Goal: Obtain resource: Download file/media

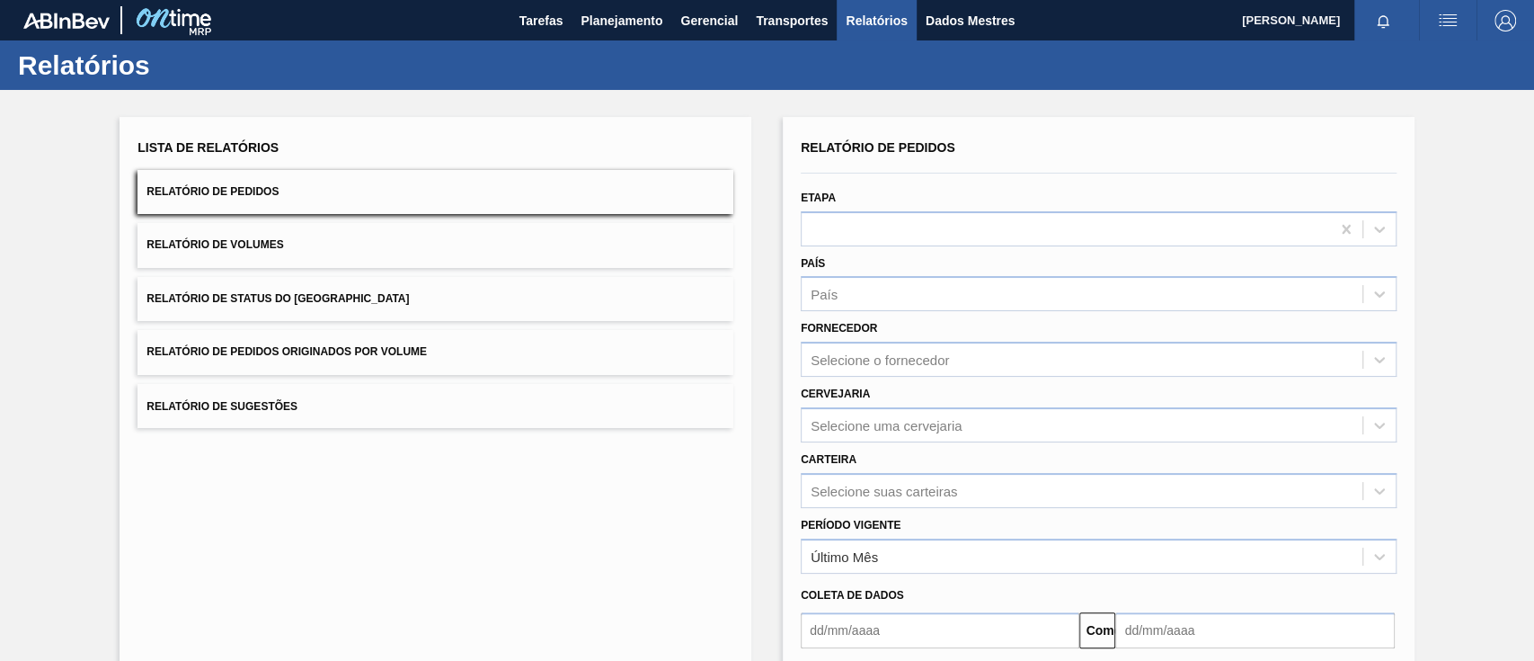
click at [430, 347] on button "Relatório de Pedidos Originados por Volume" at bounding box center [436, 352] width 596 height 44
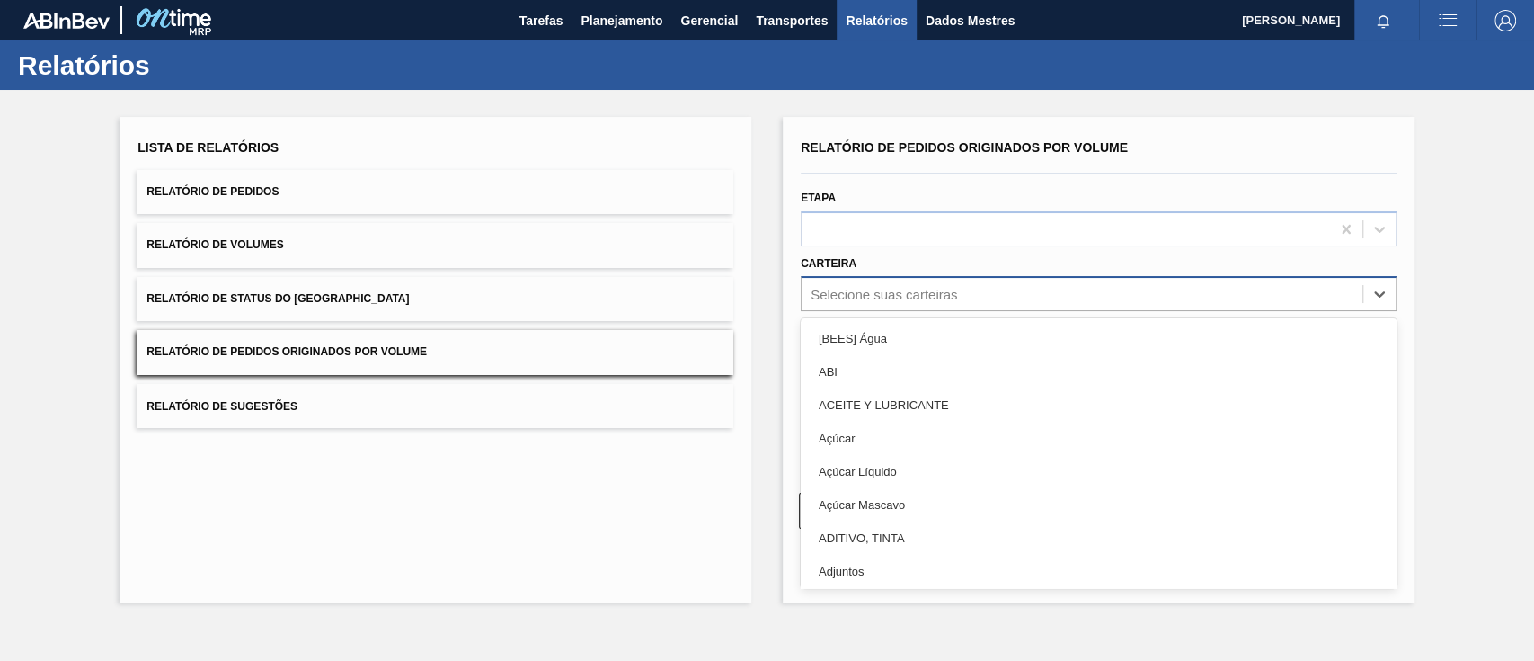
click at [938, 287] on font "Selecione suas carteiras" at bounding box center [884, 294] width 147 height 15
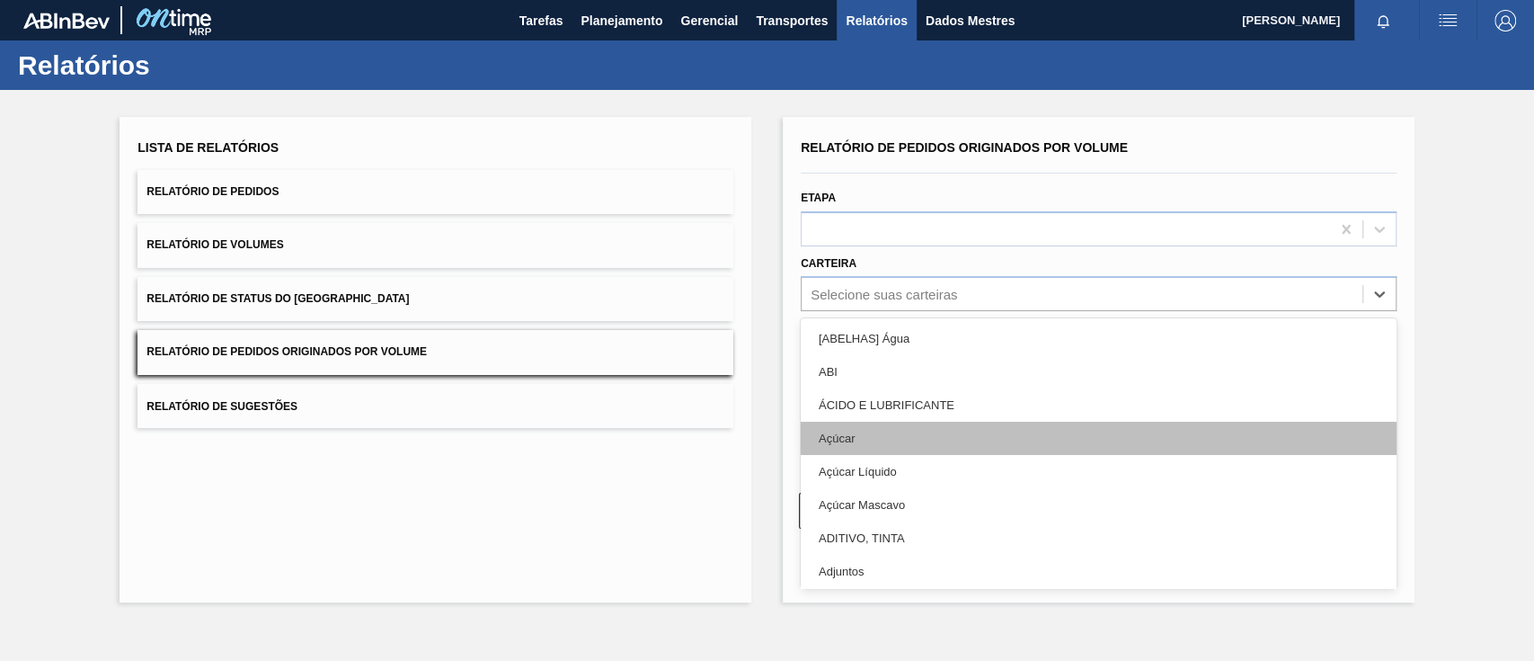
drag, startPoint x: 896, startPoint y: 455, endPoint x: 895, endPoint y: 437, distance: 18.0
click at [895, 437] on div "[ABELHAS] Água ABI ÁCIDO E LUBRIFICANTE Açúcar Açúcar Líquido Açúcar Mascavo AD…" at bounding box center [1099, 453] width 596 height 270
click at [893, 432] on div "Açúcar" at bounding box center [1099, 438] width 596 height 33
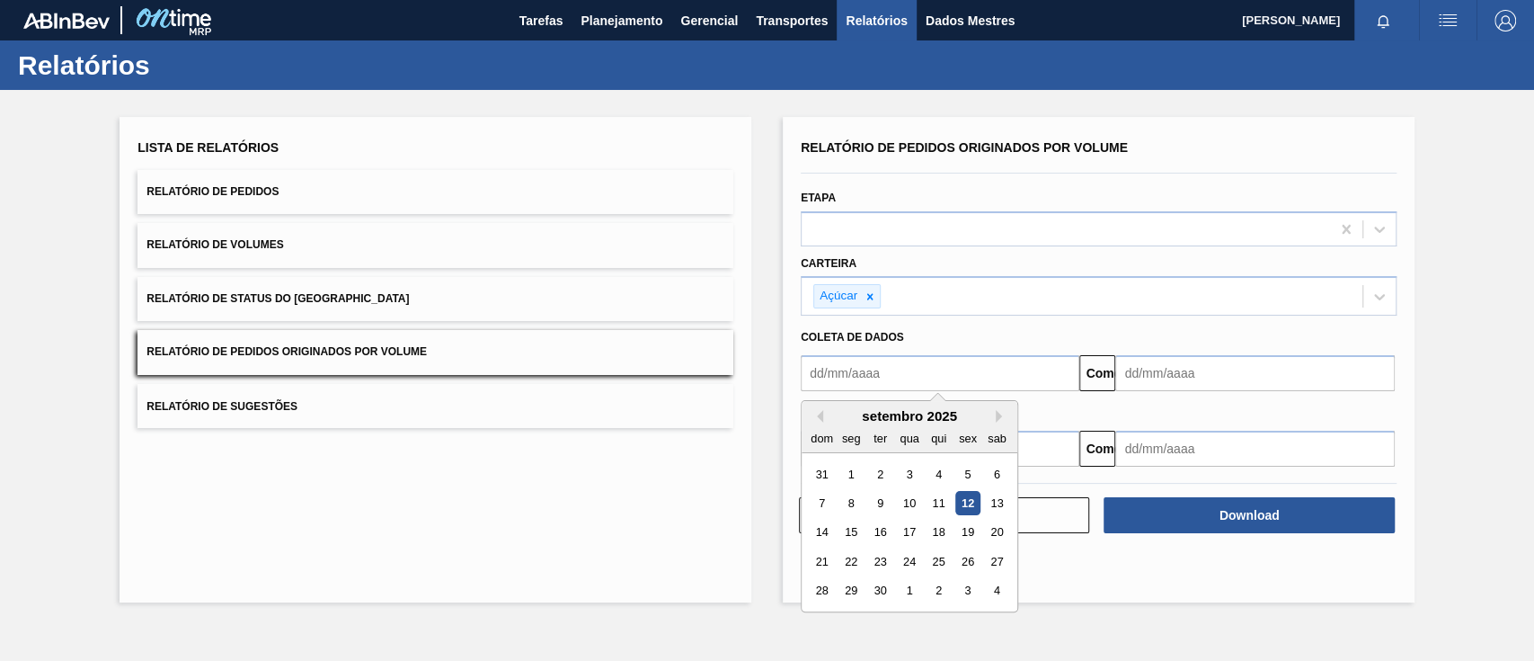
click at [871, 363] on input "text" at bounding box center [940, 373] width 279 height 36
click at [855, 467] on div "1" at bounding box center [852, 474] width 24 height 24
type input "[DATE]"
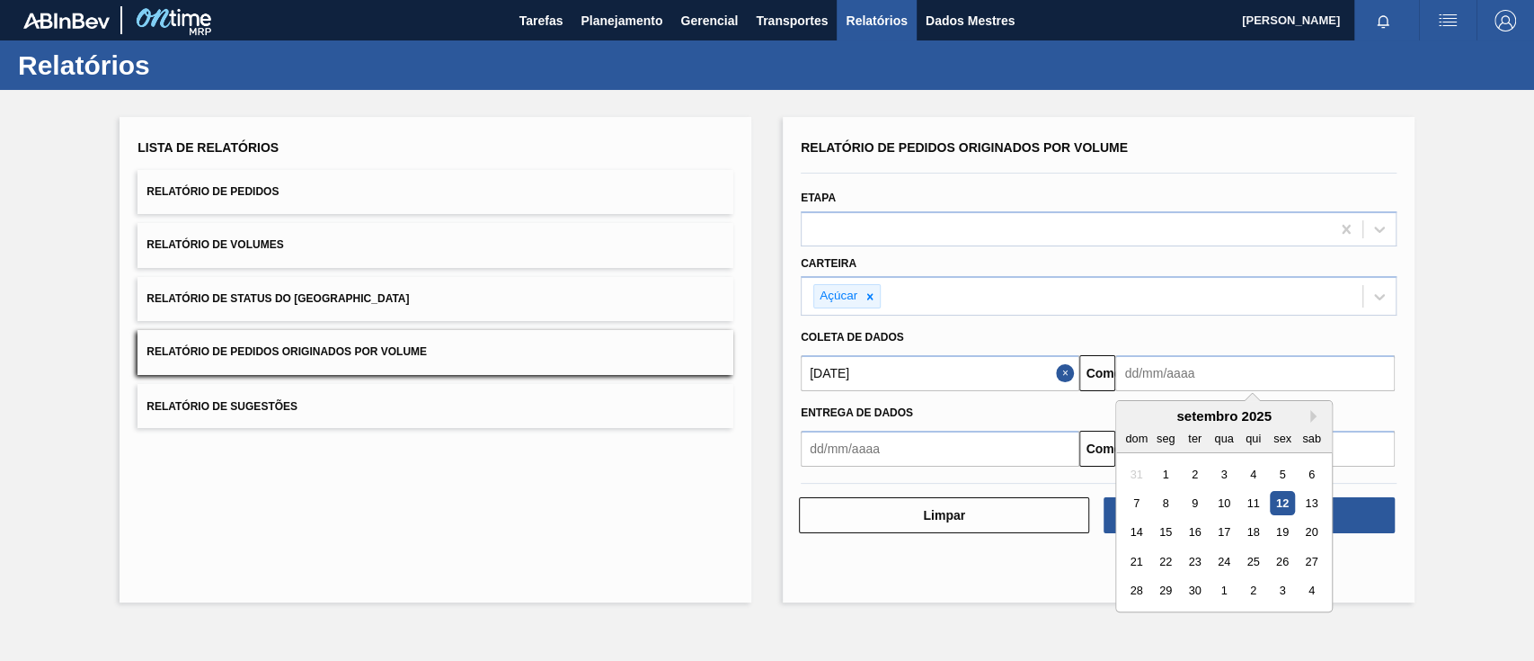
click at [1168, 368] on input "text" at bounding box center [1255, 373] width 279 height 36
click at [1198, 541] on div "16" at bounding box center [1195, 532] width 24 height 24
type input "[DATE]"
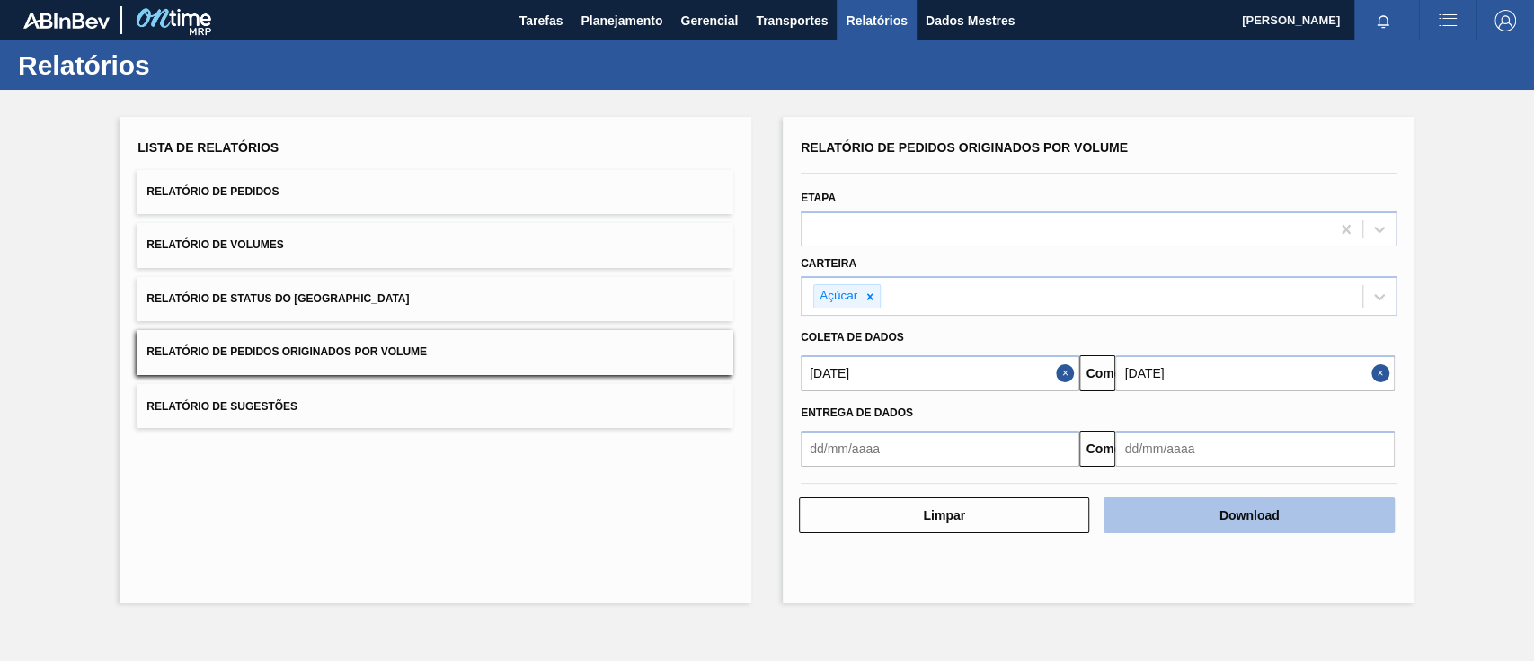
click at [1253, 516] on font "Download" at bounding box center [1250, 515] width 60 height 14
